Goal: Task Accomplishment & Management: Complete application form

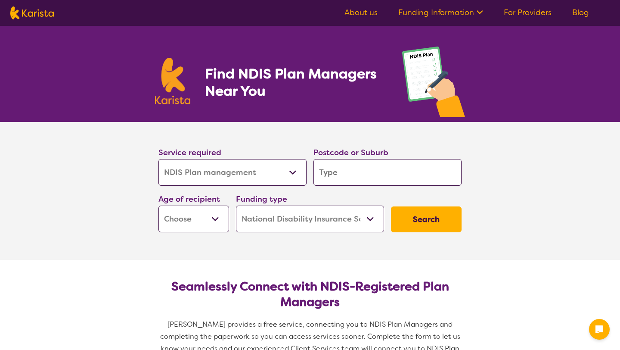
select select "NDIS Plan management"
select select "NDIS"
select select "NDIS Plan management"
select select "NDIS"
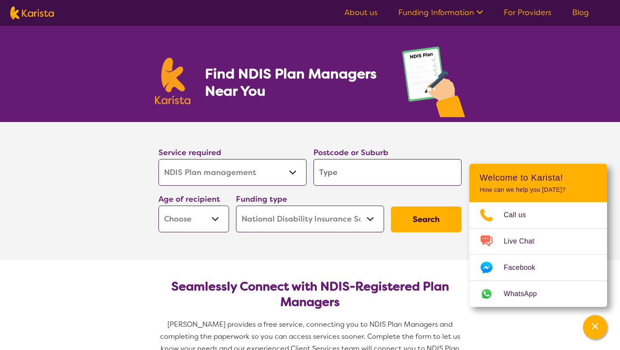
click at [546, 13] on link "For Providers" at bounding box center [528, 12] width 48 height 10
